Goal: Information Seeking & Learning: Learn about a topic

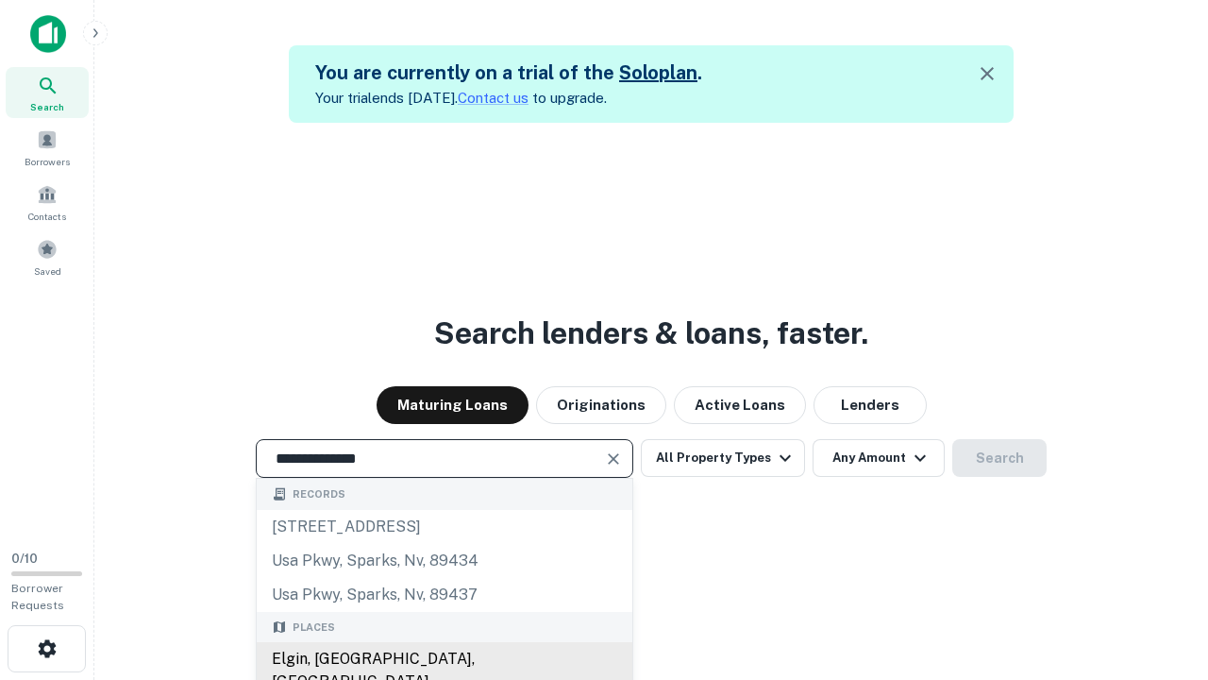
click at [444, 659] on div "Elgin, [GEOGRAPHIC_DATA], [GEOGRAPHIC_DATA]" at bounding box center [445, 670] width 376 height 57
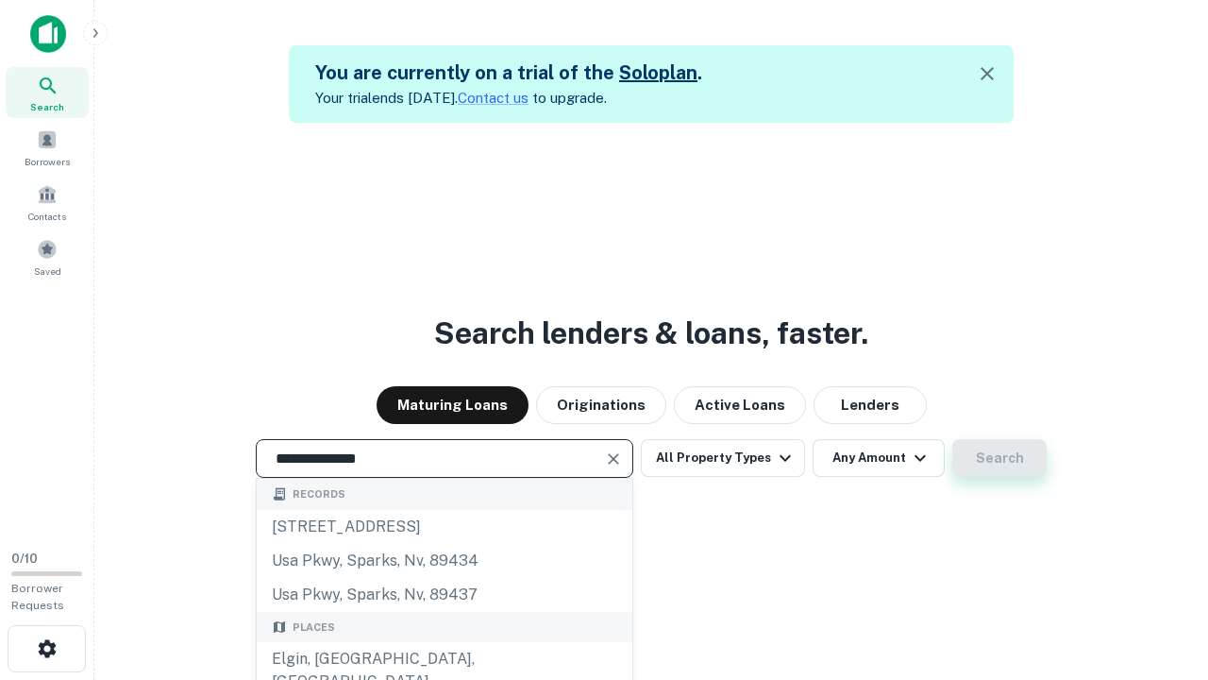
type input "**********"
click at [1000, 458] on button "Search" at bounding box center [1000, 458] width 94 height 38
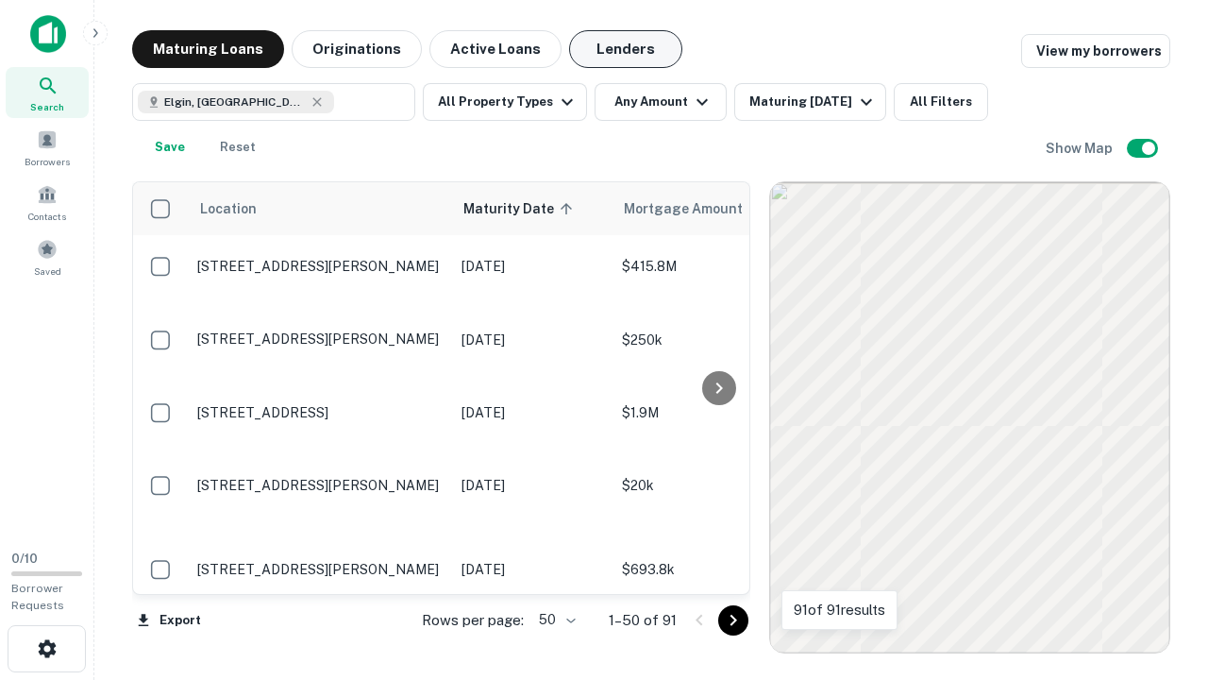
click at [626, 49] on button "Lenders" at bounding box center [625, 49] width 113 height 38
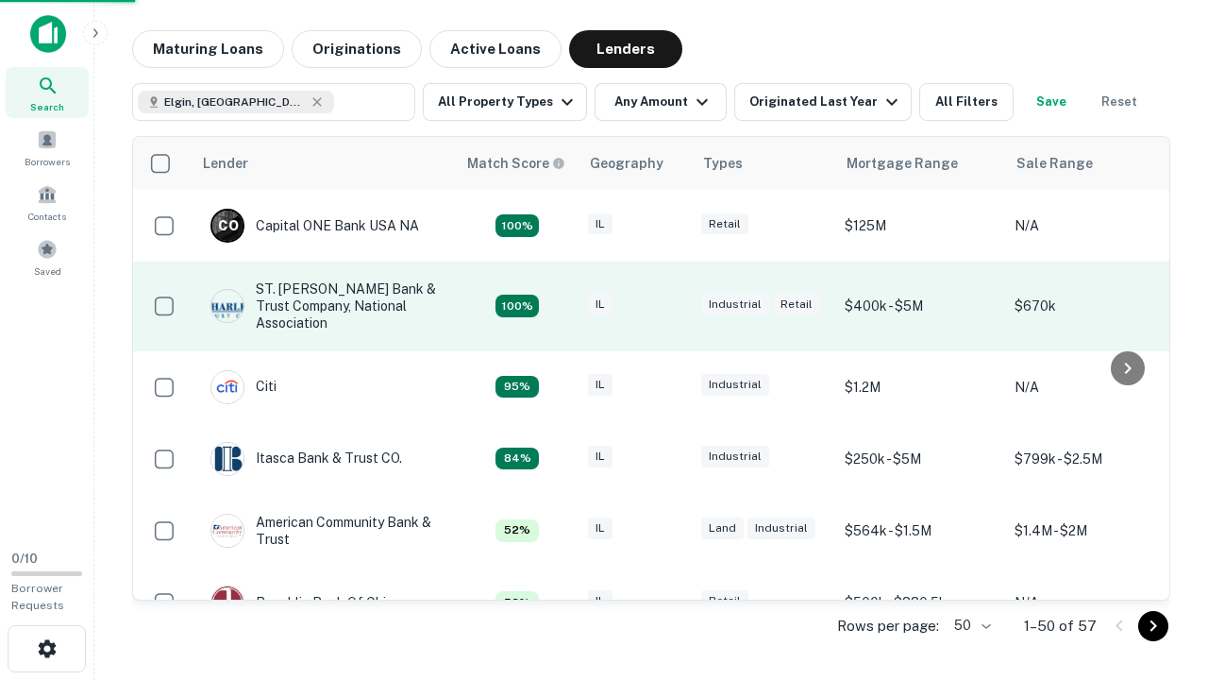
click at [670, 306] on div "IL" at bounding box center [635, 306] width 94 height 25
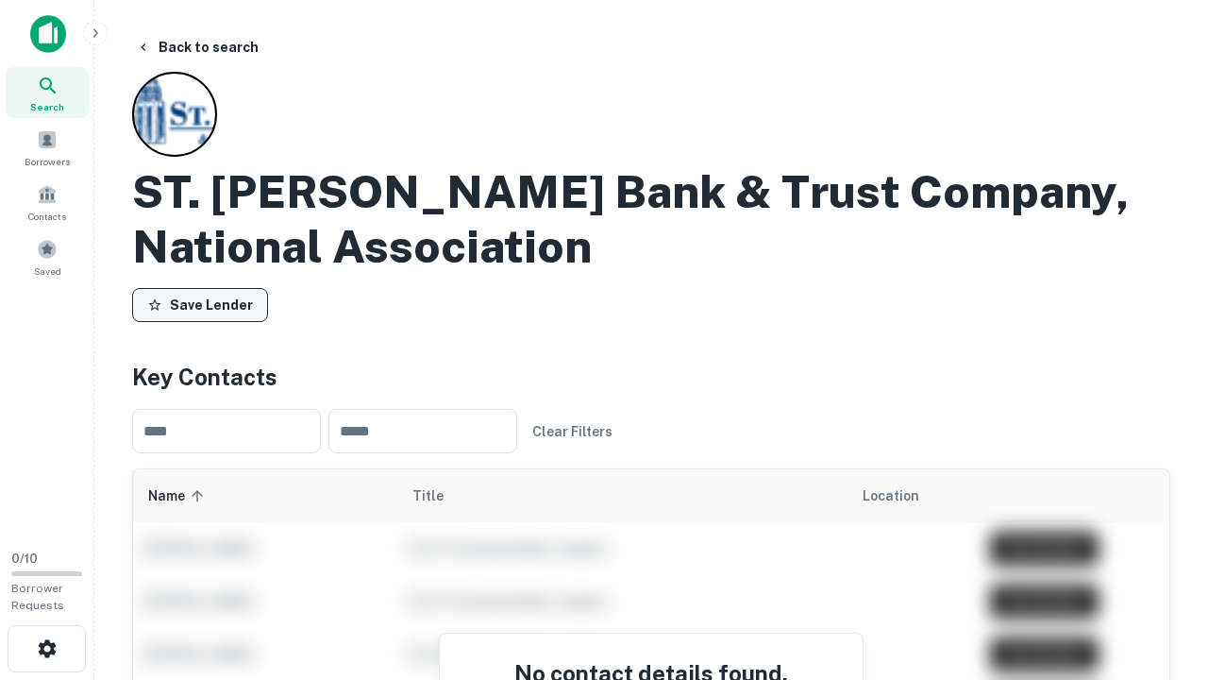
click at [200, 305] on button "Save Lender" at bounding box center [200, 305] width 136 height 34
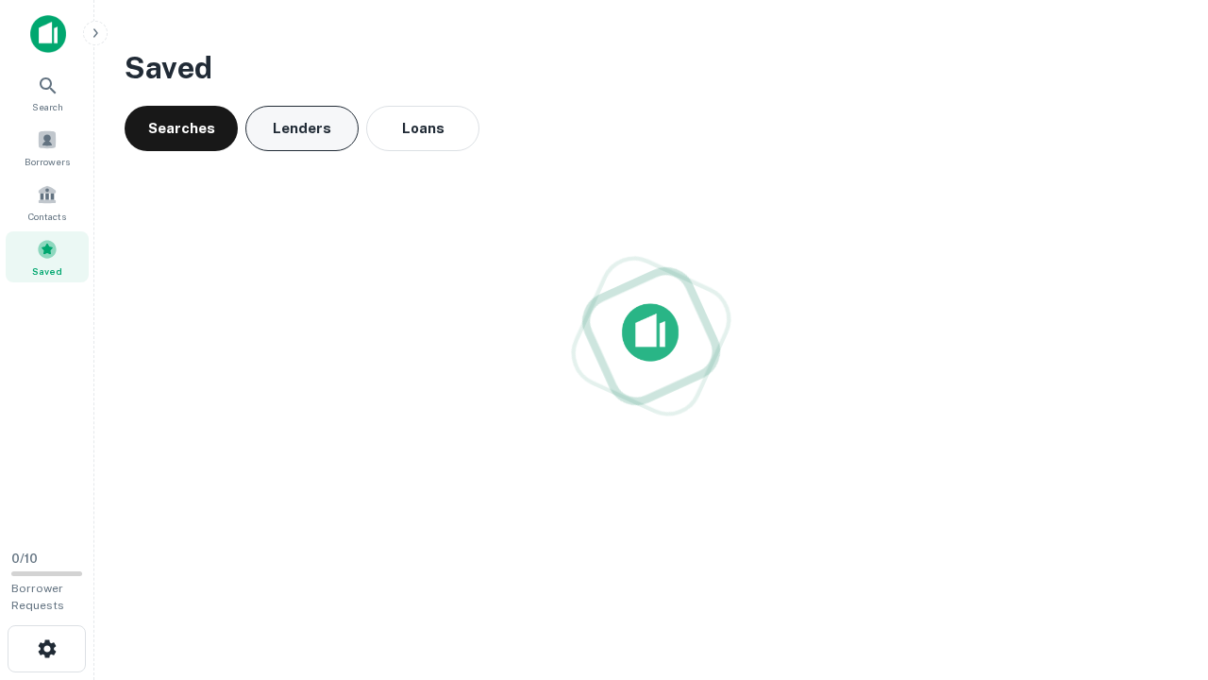
click at [302, 128] on button "Lenders" at bounding box center [301, 128] width 113 height 45
